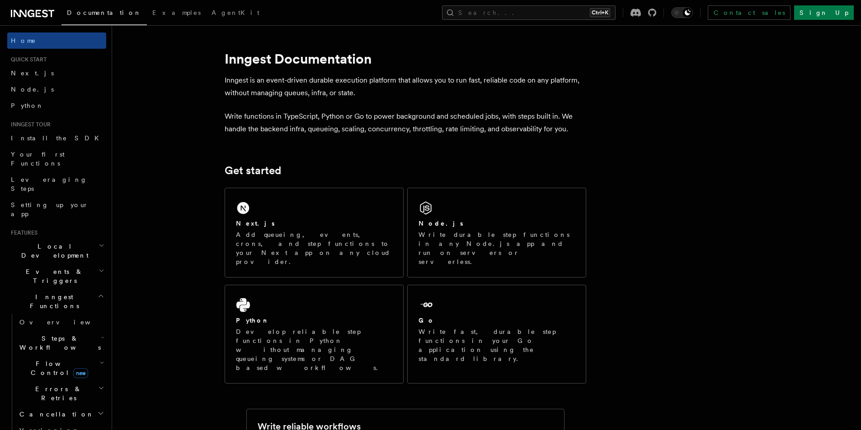
click at [43, 334] on span "Steps & Workflows" at bounding box center [58, 343] width 85 height 18
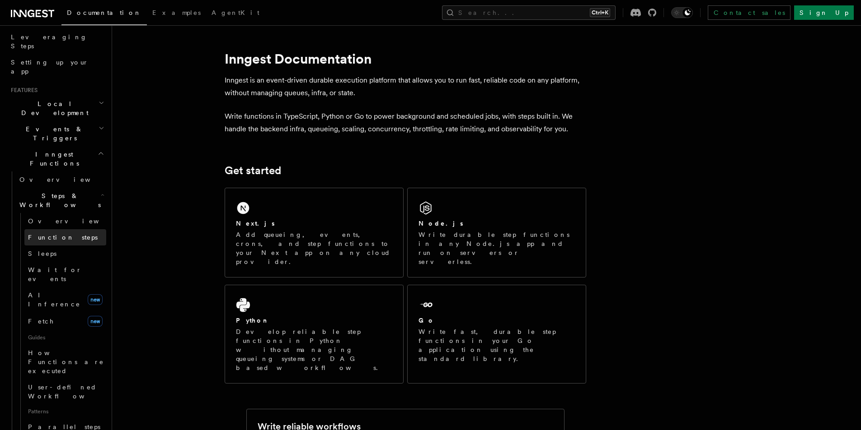
scroll to position [143, 0]
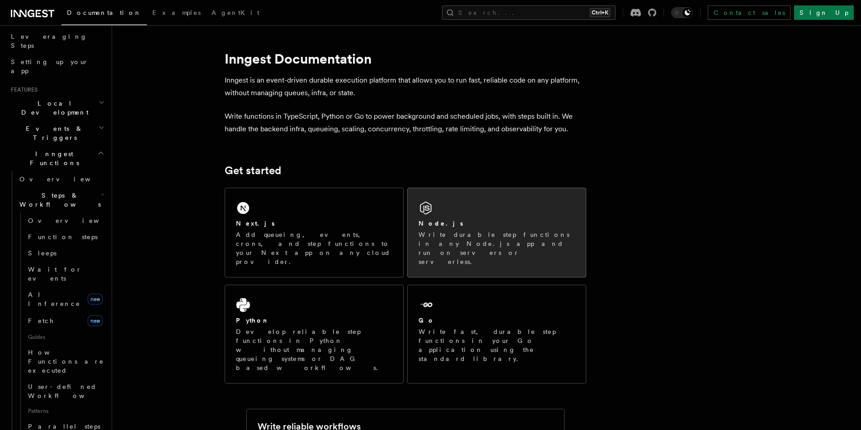
click at [437, 213] on div "Node.js Write durable step functions in any Node.js app and run on servers or s…" at bounding box center [496, 232] width 178 height 89
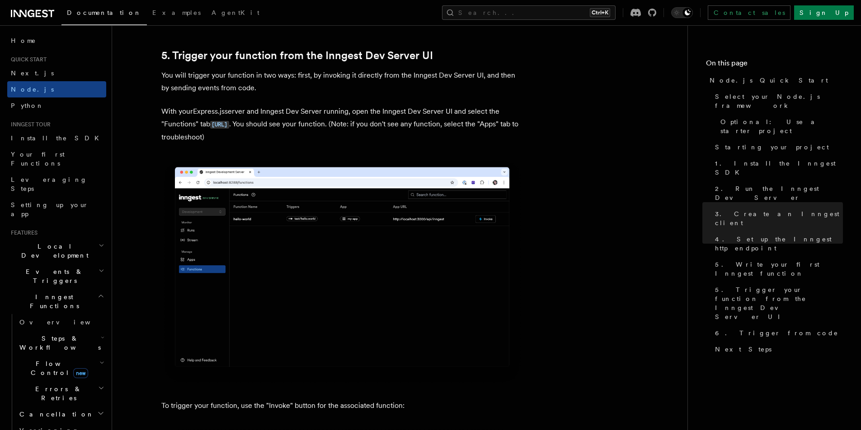
scroll to position [2249, 0]
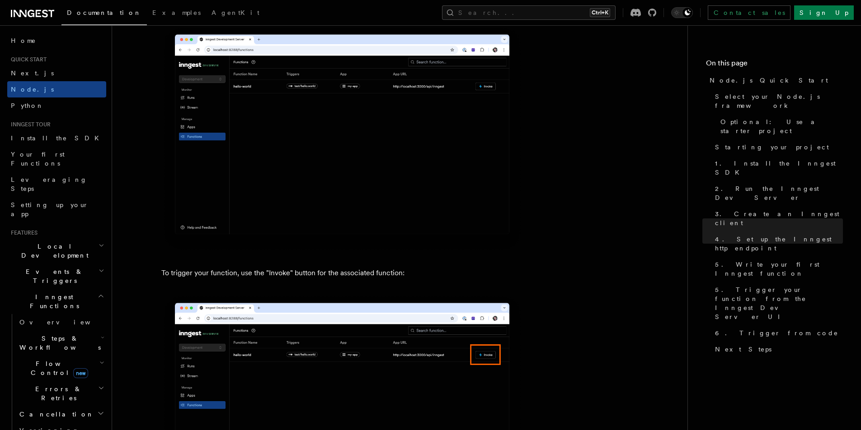
click at [40, 360] on span "Flow Control new" at bounding box center [58, 369] width 84 height 18
click at [37, 334] on span "Steps & Workflows" at bounding box center [58, 343] width 85 height 18
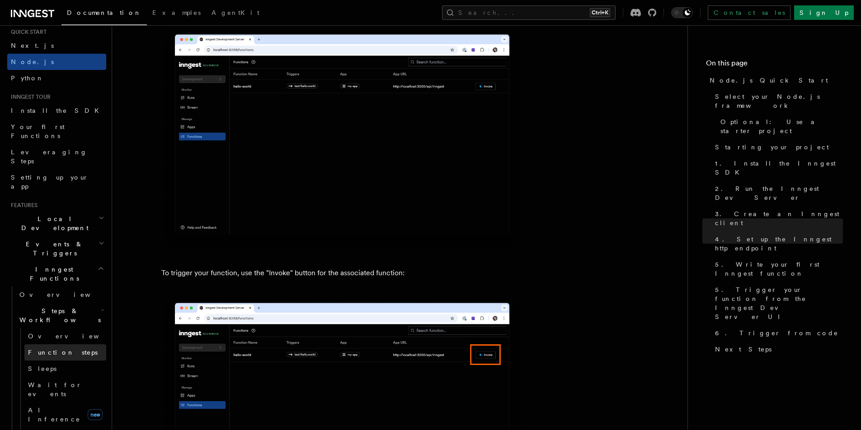
scroll to position [0, 0]
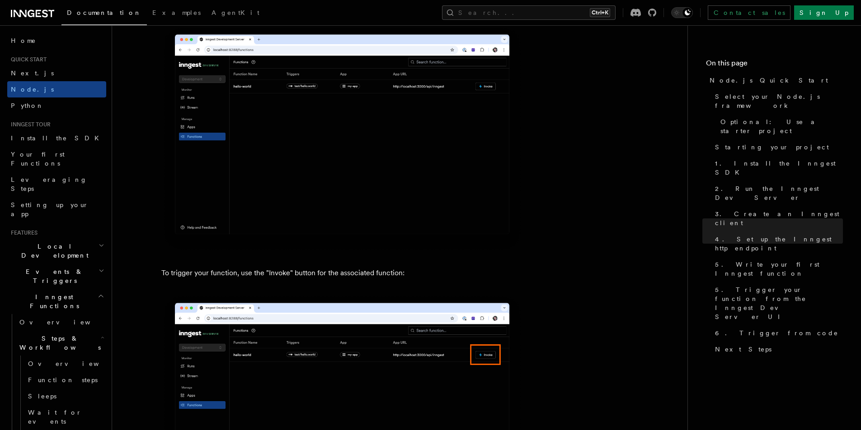
click at [37, 334] on span "Steps & Workflows" at bounding box center [58, 343] width 85 height 18
click at [33, 293] on span "Inngest Functions" at bounding box center [52, 302] width 90 height 18
click at [32, 267] on span "Events & Triggers" at bounding box center [52, 276] width 91 height 18
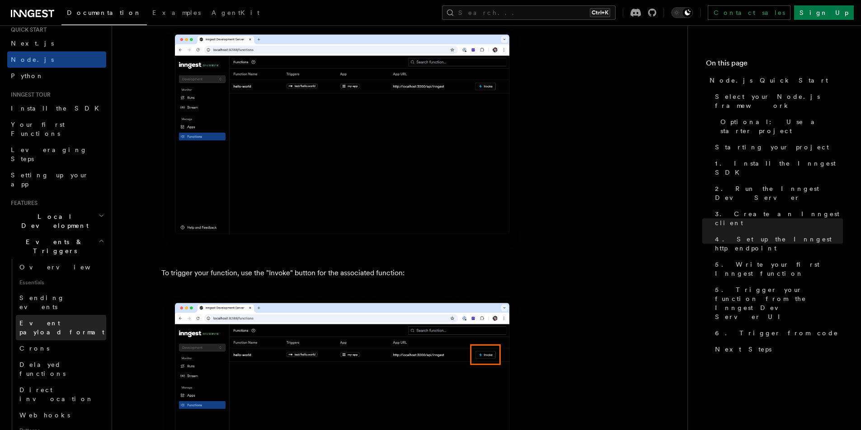
scroll to position [30, 0]
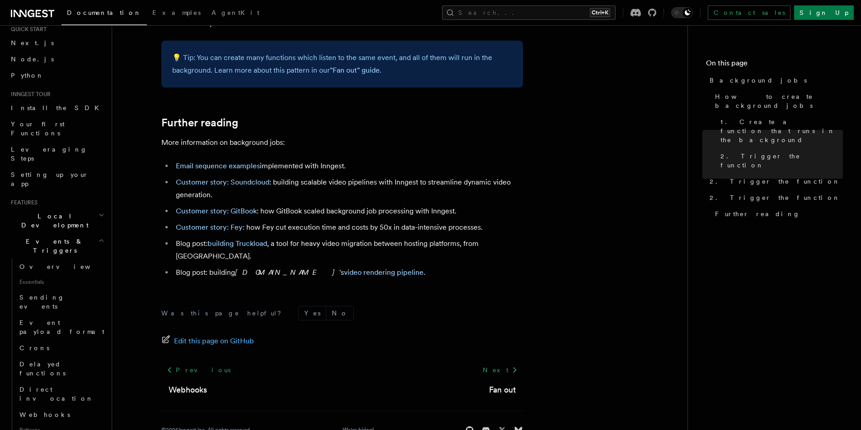
scroll to position [793, 0]
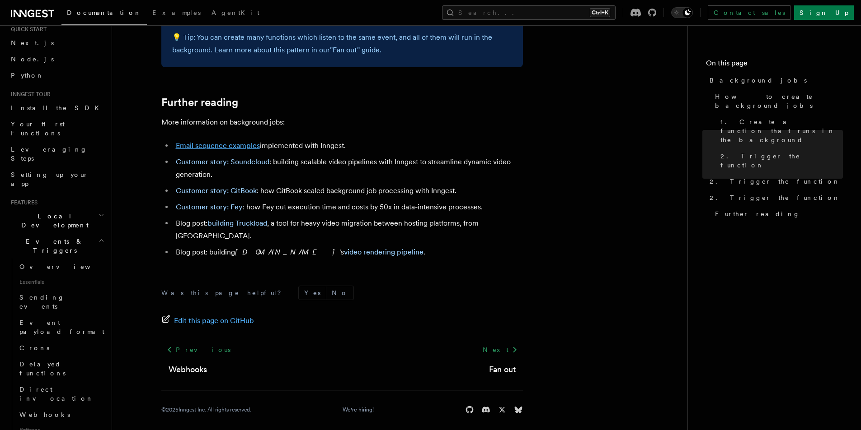
click at [235, 150] on link "Email sequence examples" at bounding box center [218, 145] width 84 height 9
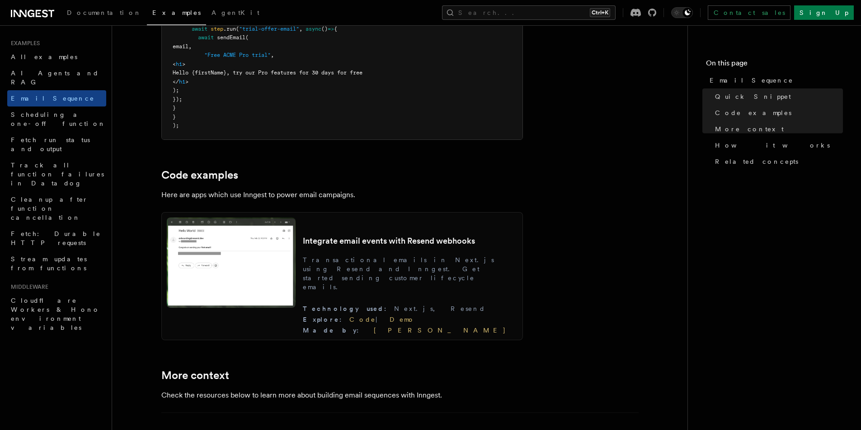
scroll to position [735, 0]
